Goal: Task Accomplishment & Management: Manage account settings

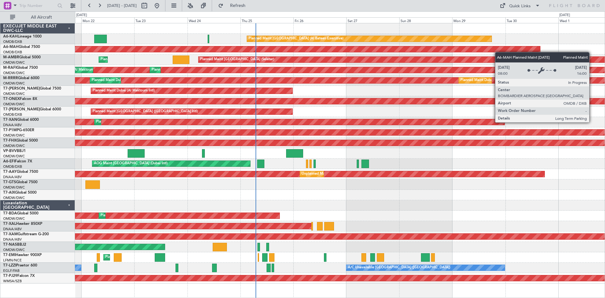
click at [500, 52] on div "Planned Maint [GEOGRAPHIC_DATA] (Al Bateen Executive) Planned Maint [GEOGRAPHIC…" at bounding box center [340, 153] width 530 height 260
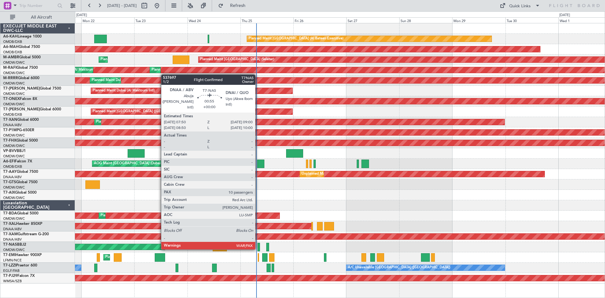
click at [258, 248] on div at bounding box center [259, 247] width 3 height 9
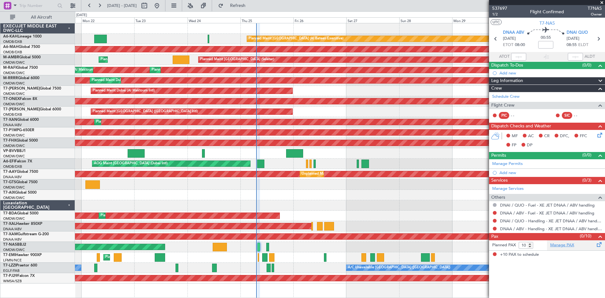
click at [562, 246] on link "Manage PAX" at bounding box center [563, 245] width 24 height 6
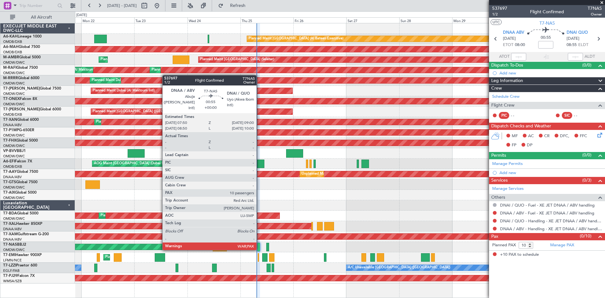
click at [260, 249] on div at bounding box center [259, 247] width 3 height 9
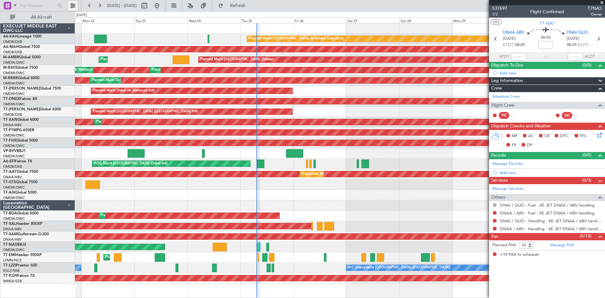
click at [78, 7] on button at bounding box center [73, 6] width 10 height 10
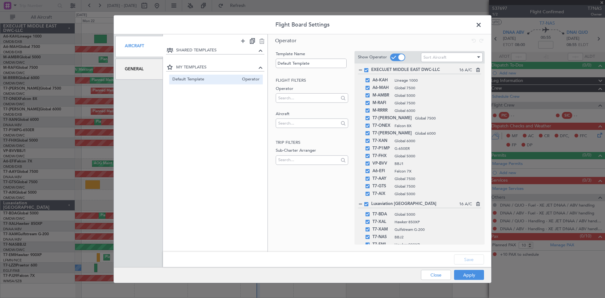
click at [137, 68] on div "General" at bounding box center [139, 69] width 48 height 21
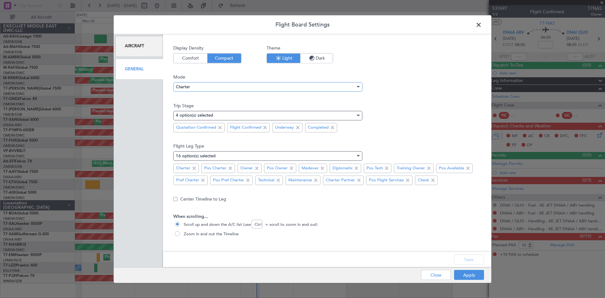
click at [198, 86] on div "Charter" at bounding box center [266, 86] width 180 height 9
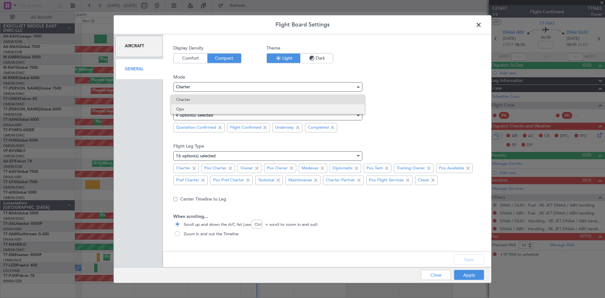
click at [198, 106] on span "Ops" at bounding box center [268, 108] width 184 height 9
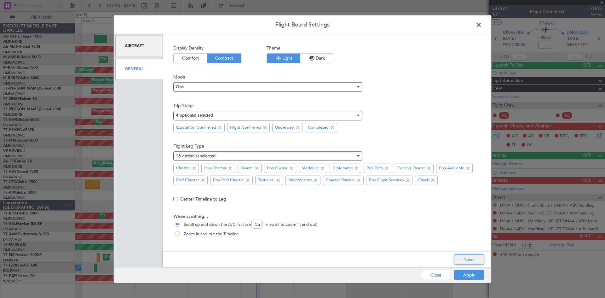
click at [469, 261] on button "Save" at bounding box center [469, 259] width 30 height 10
click at [472, 277] on button "Apply" at bounding box center [469, 275] width 30 height 10
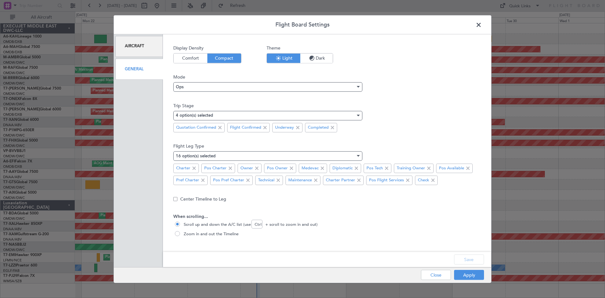
type input "0"
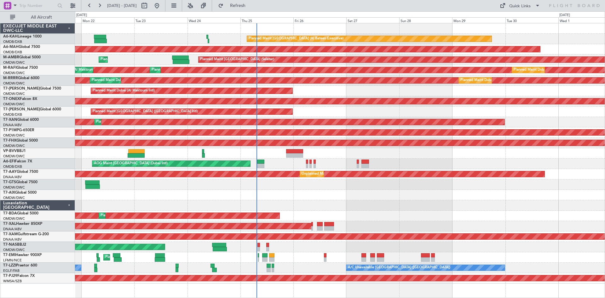
click at [347, 209] on div at bounding box center [340, 205] width 530 height 10
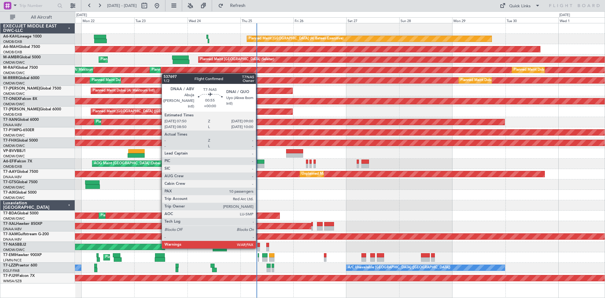
click at [259, 247] on div at bounding box center [259, 249] width 3 height 4
